Goal: Information Seeking & Learning: Learn about a topic

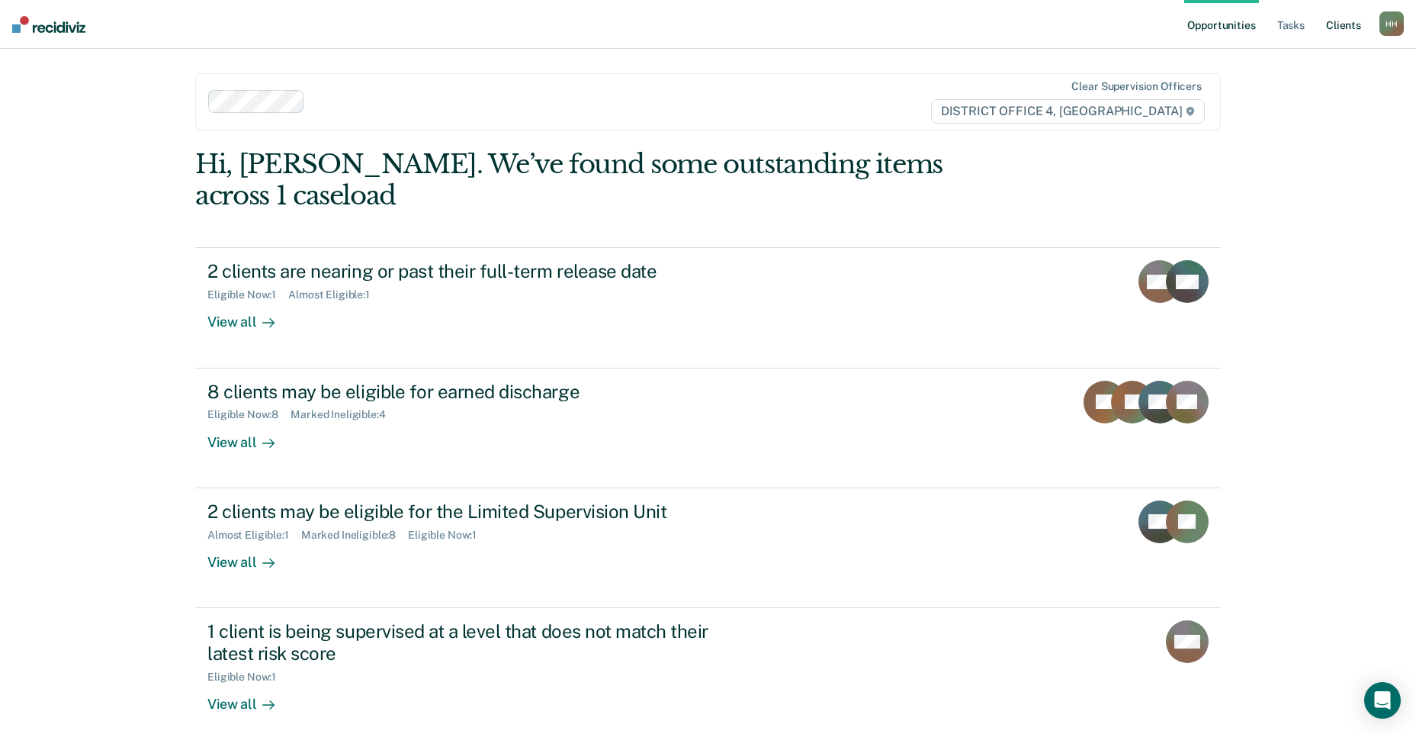
click at [1339, 26] on link "Client s" at bounding box center [1343, 24] width 41 height 49
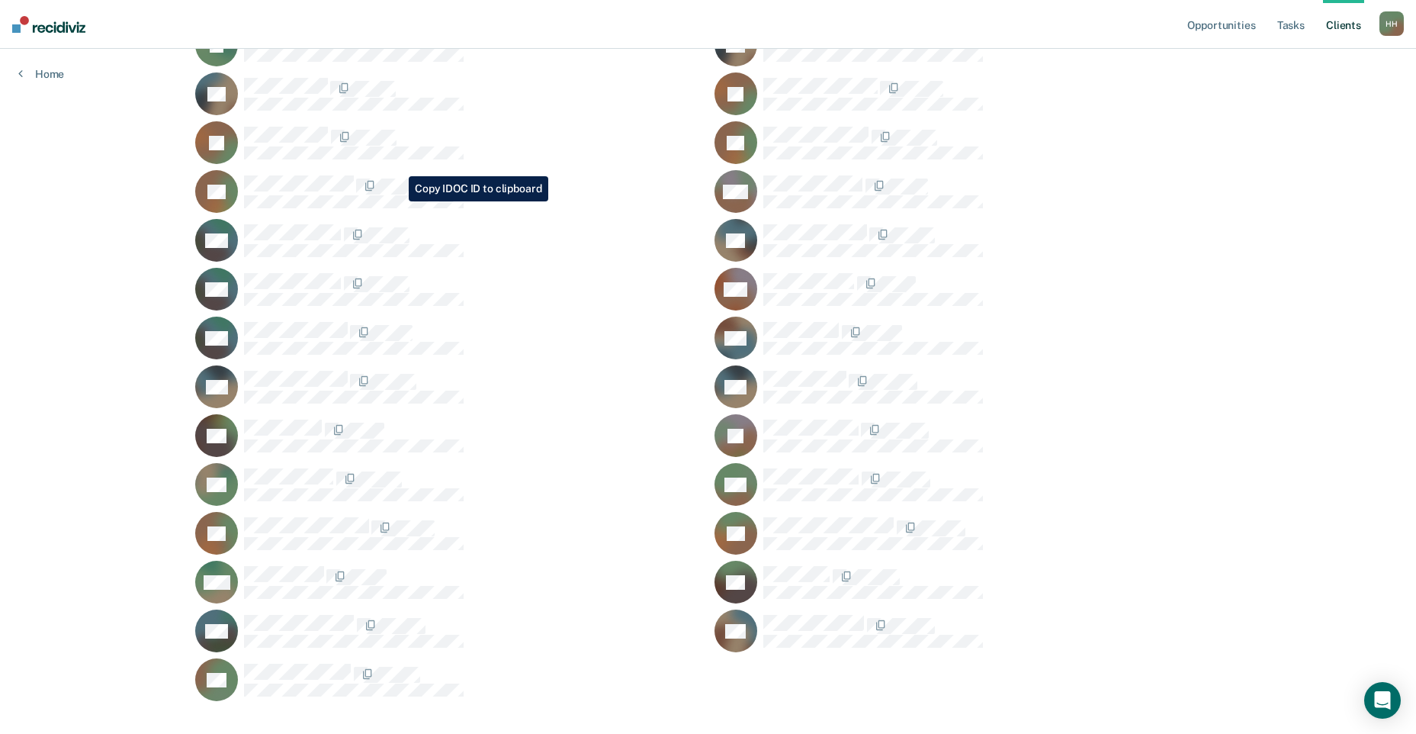
scroll to position [741, 0]
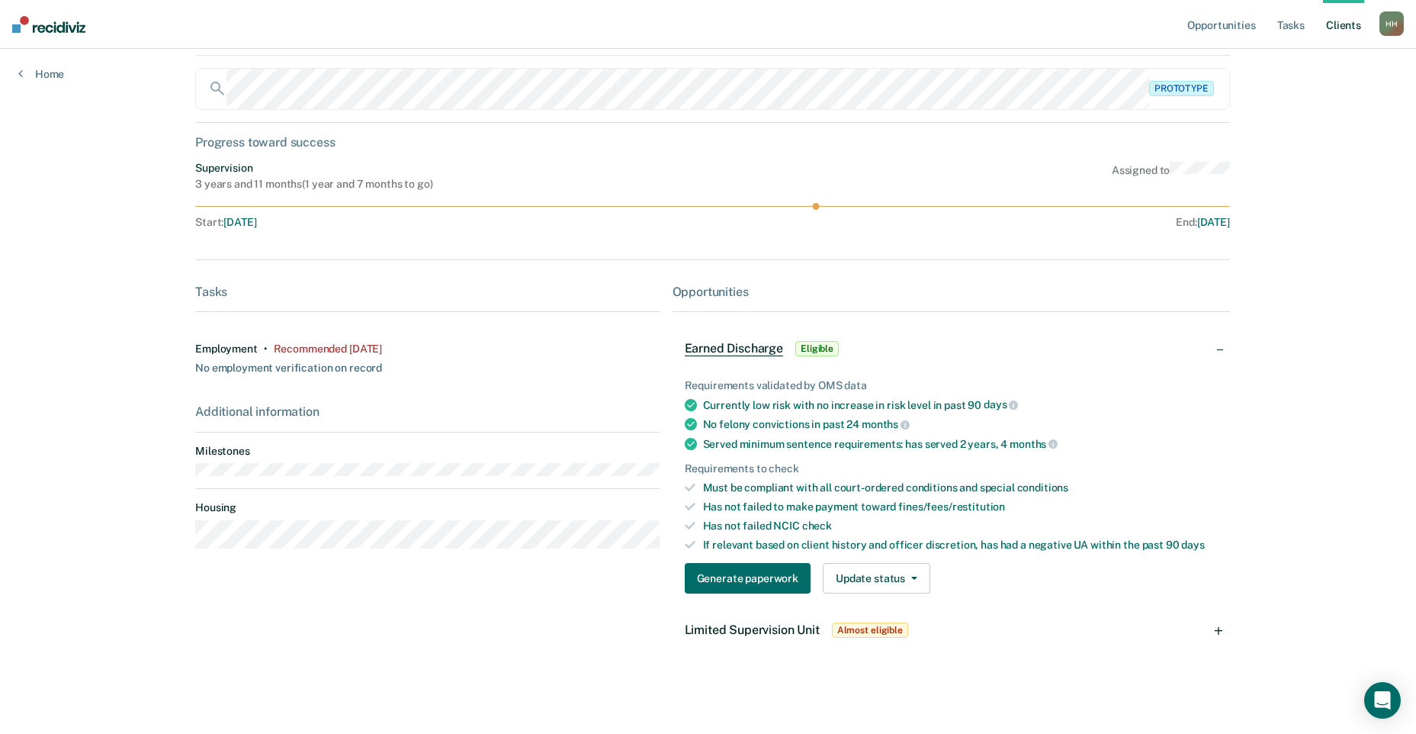
scroll to position [81, 0]
click at [760, 426] on div "No felony convictions in past 24 months" at bounding box center [960, 424] width 515 height 14
